Goal: Check status: Check status

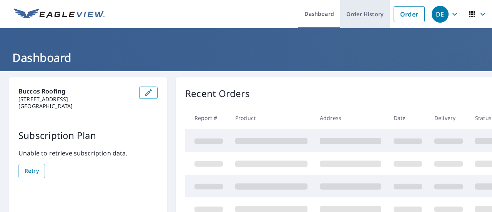
click at [347, 15] on link "Order History" at bounding box center [365, 14] width 50 height 28
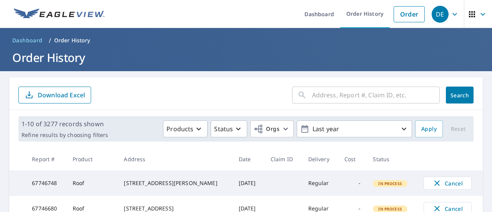
click at [349, 90] on input "text" at bounding box center [376, 95] width 128 height 22
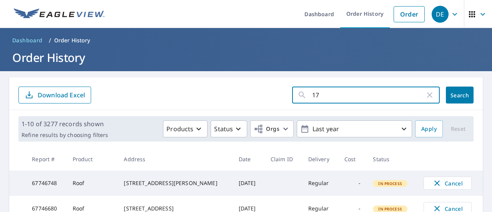
type input "17"
click button "Search" at bounding box center [460, 94] width 28 height 17
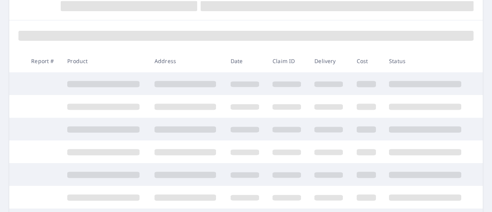
scroll to position [90, 0]
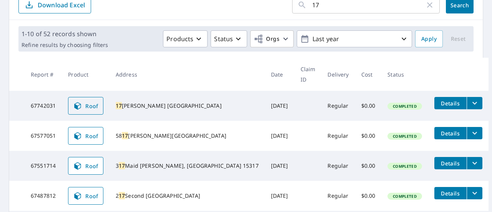
click at [98, 101] on span "Roof" at bounding box center [85, 105] width 25 height 9
